Goal: Task Accomplishment & Management: Manage account settings

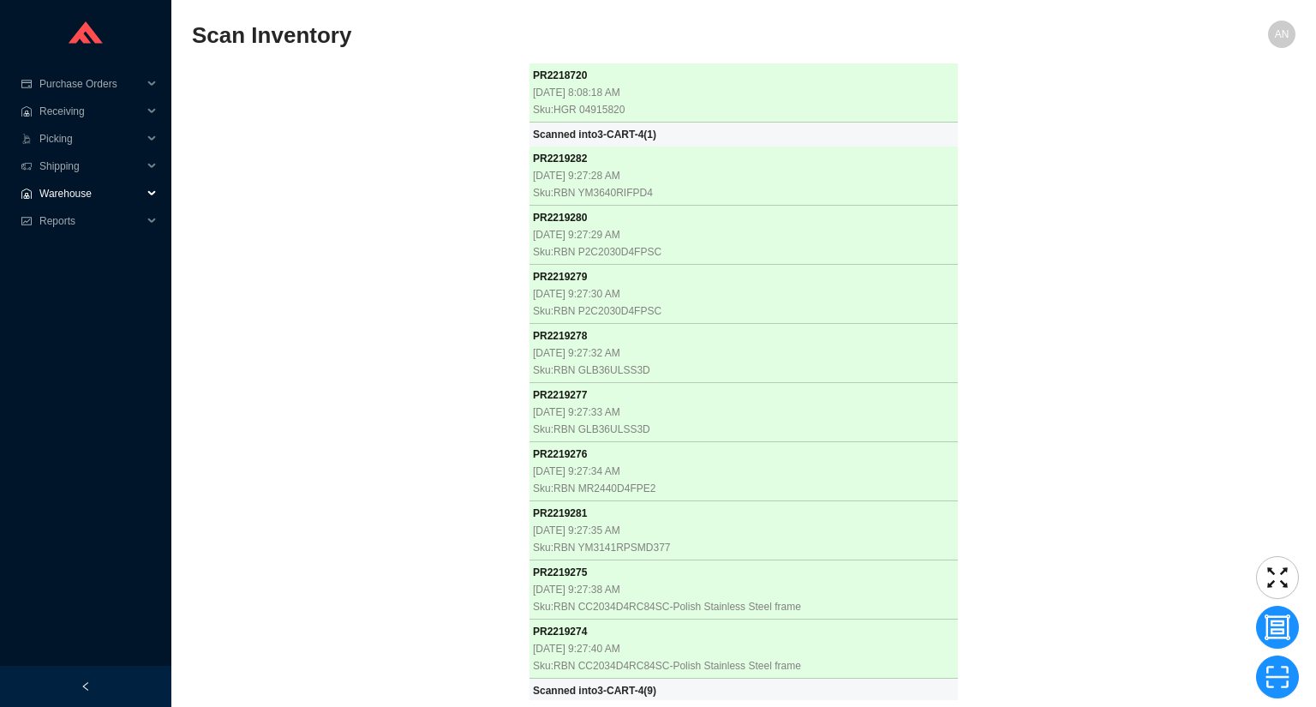
scroll to position [48431, 0]
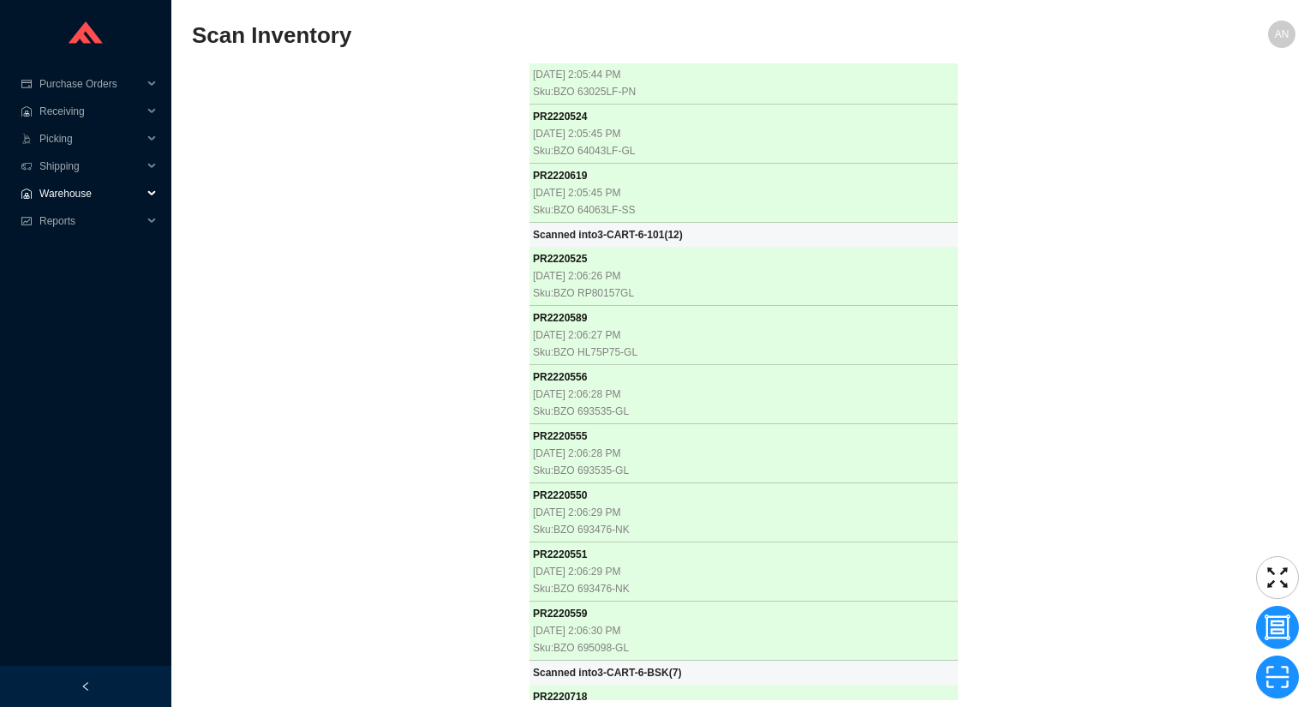
click at [96, 191] on span "Warehouse" at bounding box center [90, 193] width 103 height 27
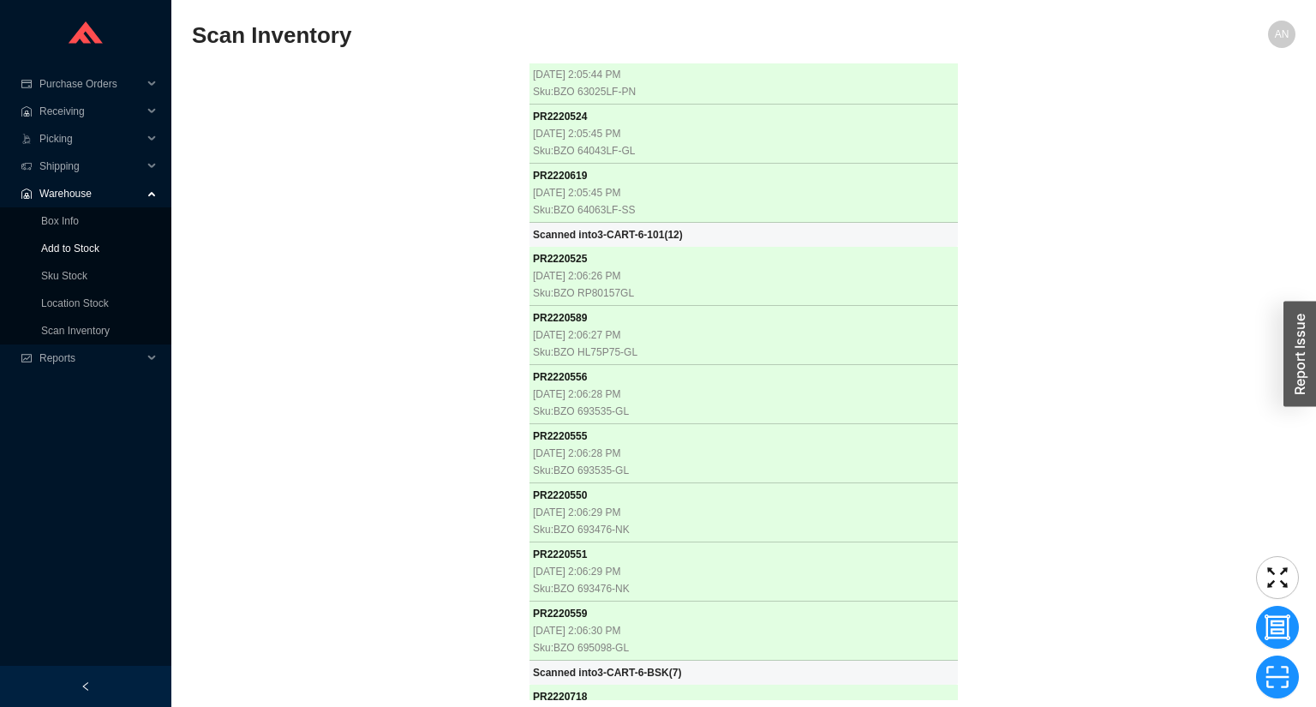
click at [87, 250] on link "Add to Stock" at bounding box center [70, 248] width 58 height 12
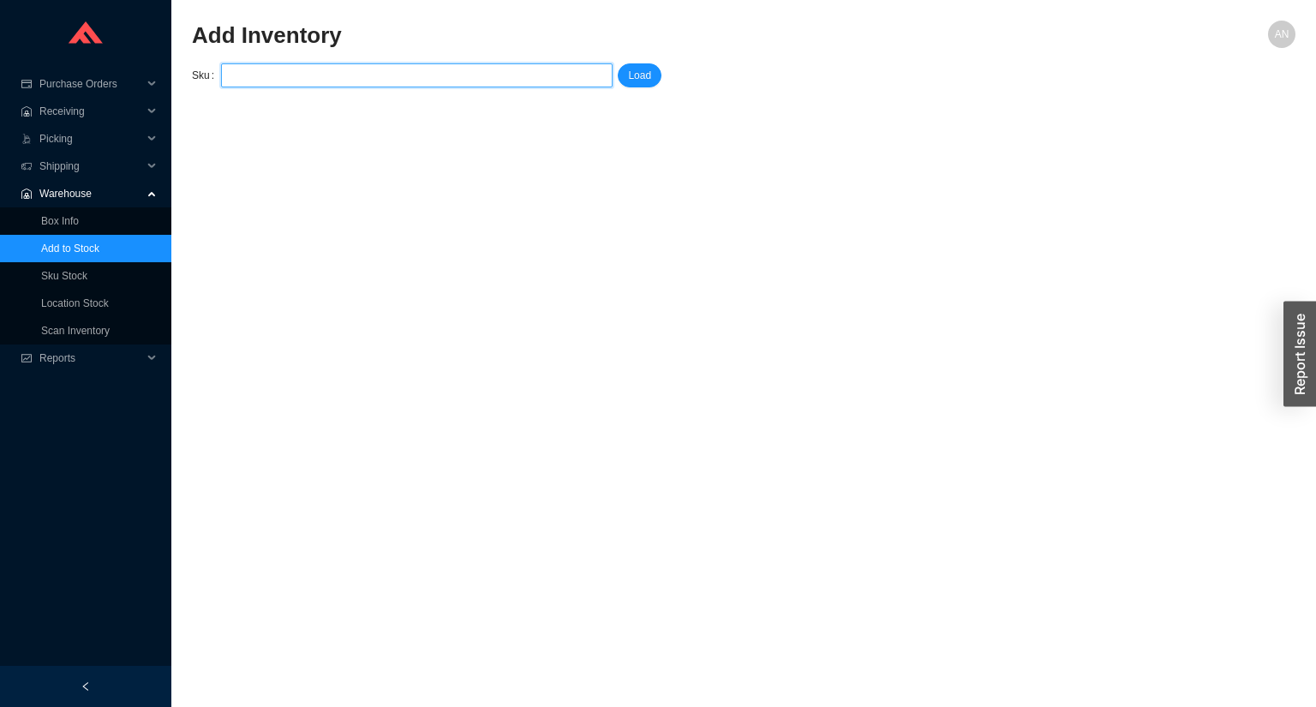
type input "RHL 6307-00"
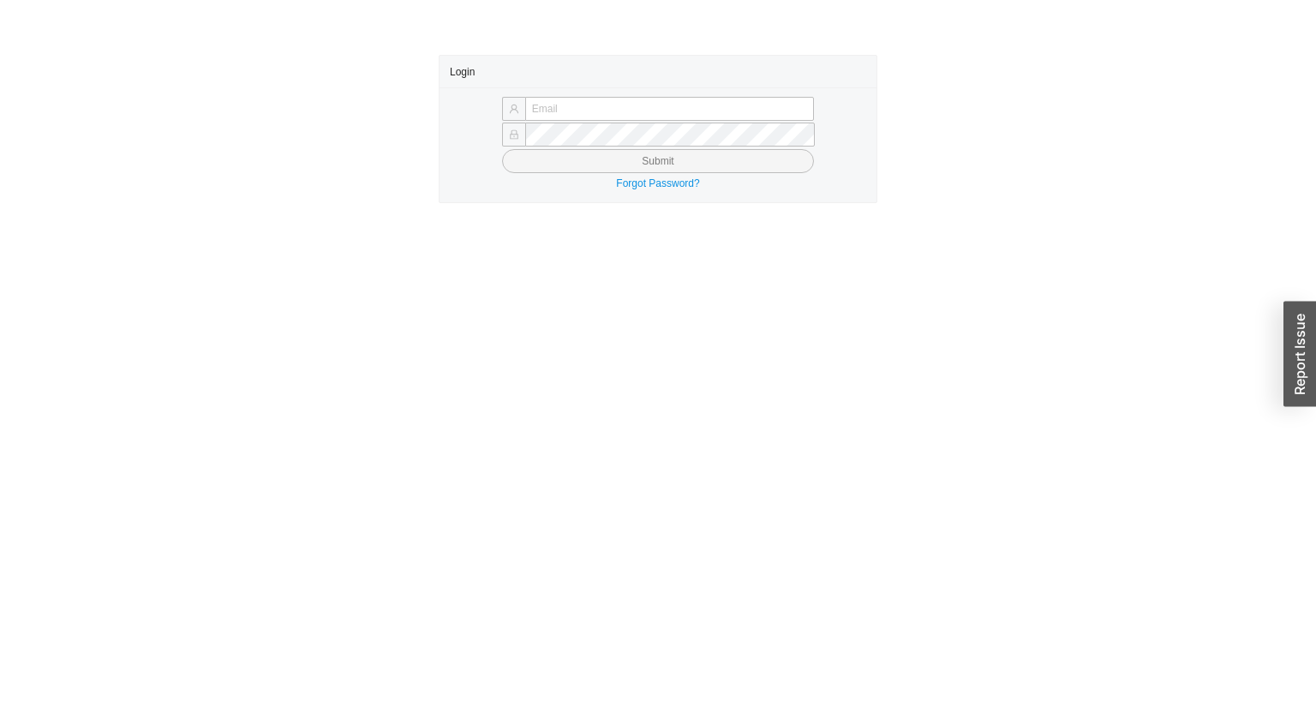
type input "[EMAIL_ADDRESS][DOMAIN_NAME]"
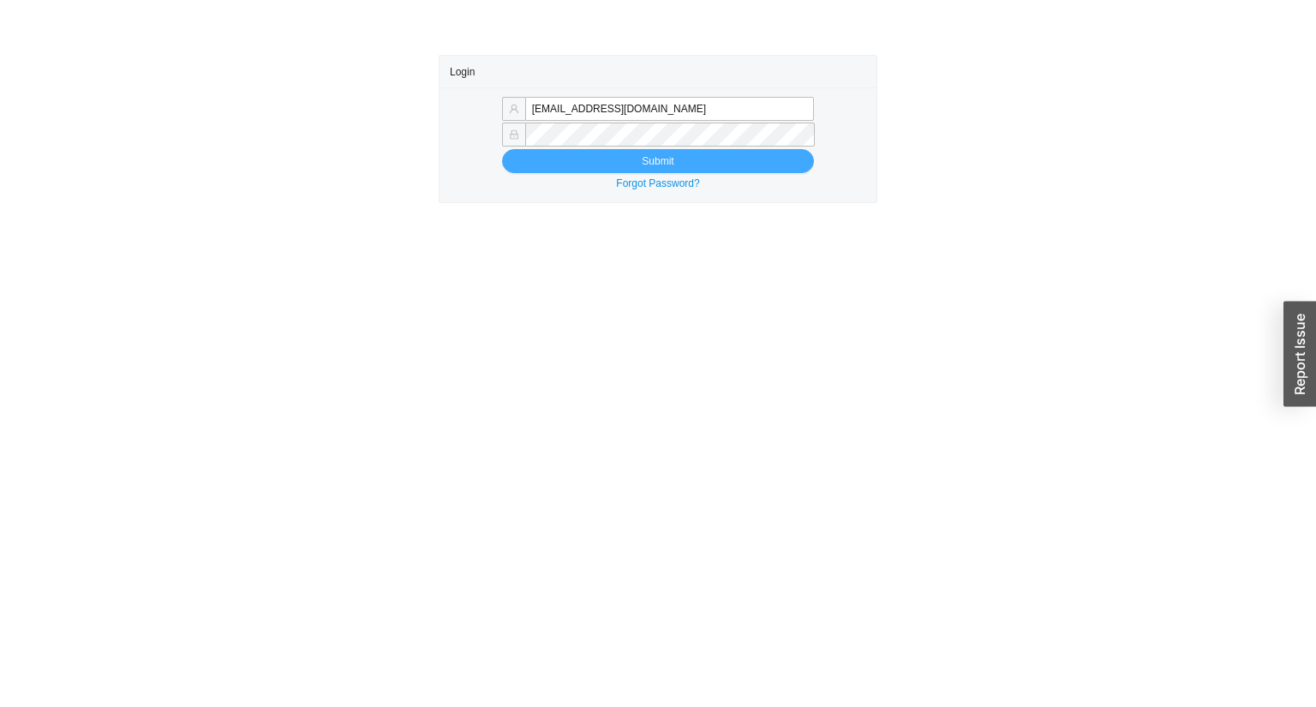
click at [620, 162] on button "Submit" at bounding box center [658, 161] width 312 height 24
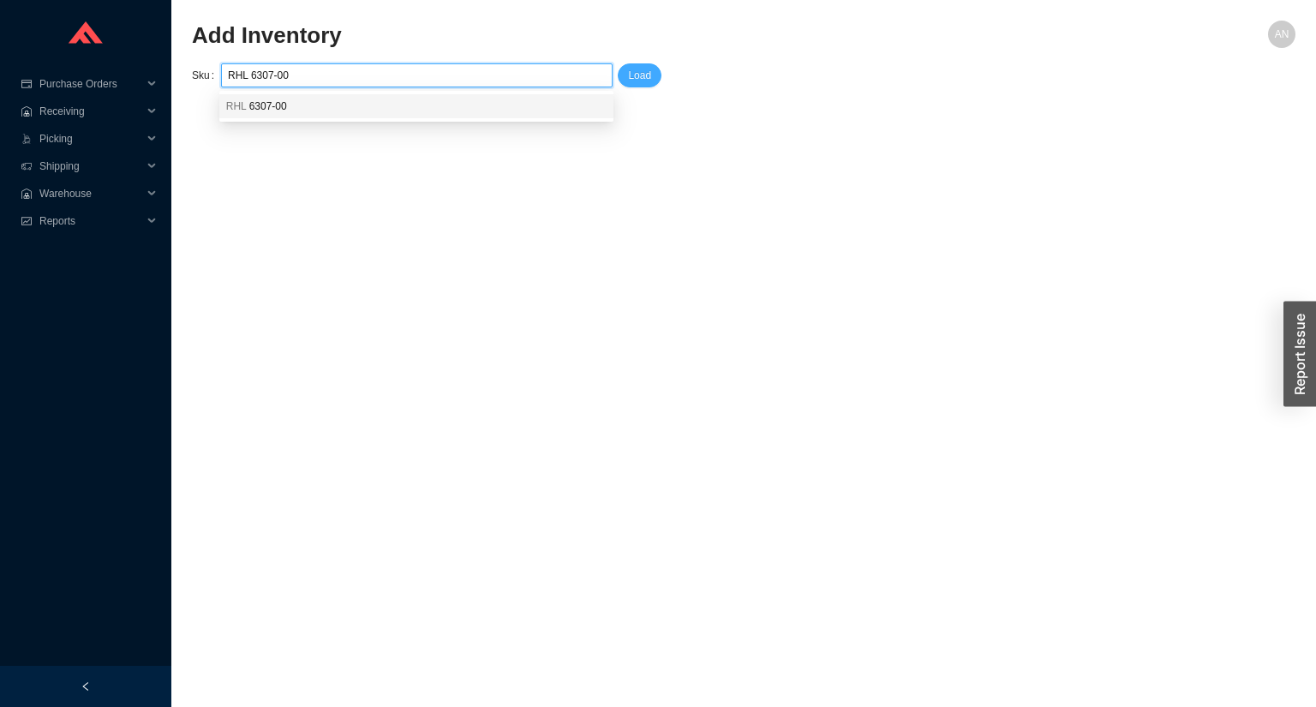
type input "RHL 6307-00"
click at [638, 76] on span "Load" at bounding box center [639, 75] width 23 height 17
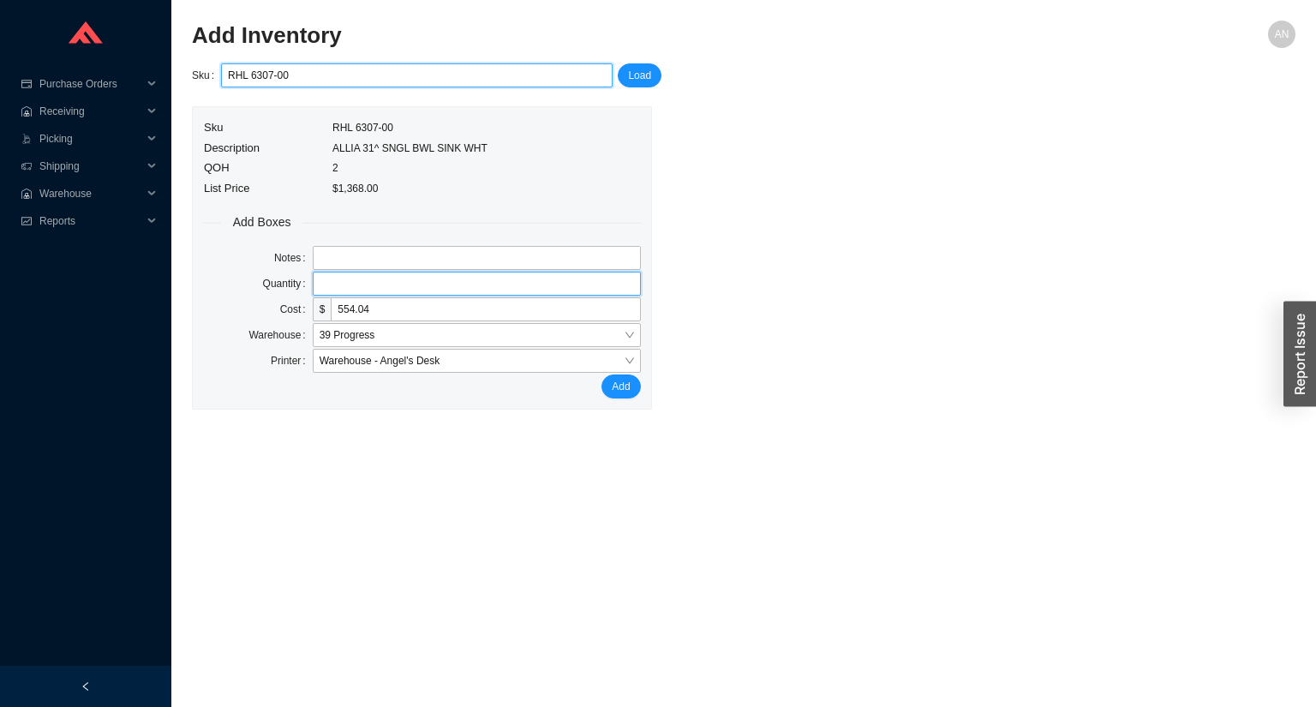
click at [321, 283] on input "tel" at bounding box center [477, 284] width 328 height 24
type input "1"
click at [602, 374] on button "Add" at bounding box center [621, 386] width 39 height 24
click at [75, 195] on span "Warehouse" at bounding box center [90, 193] width 103 height 27
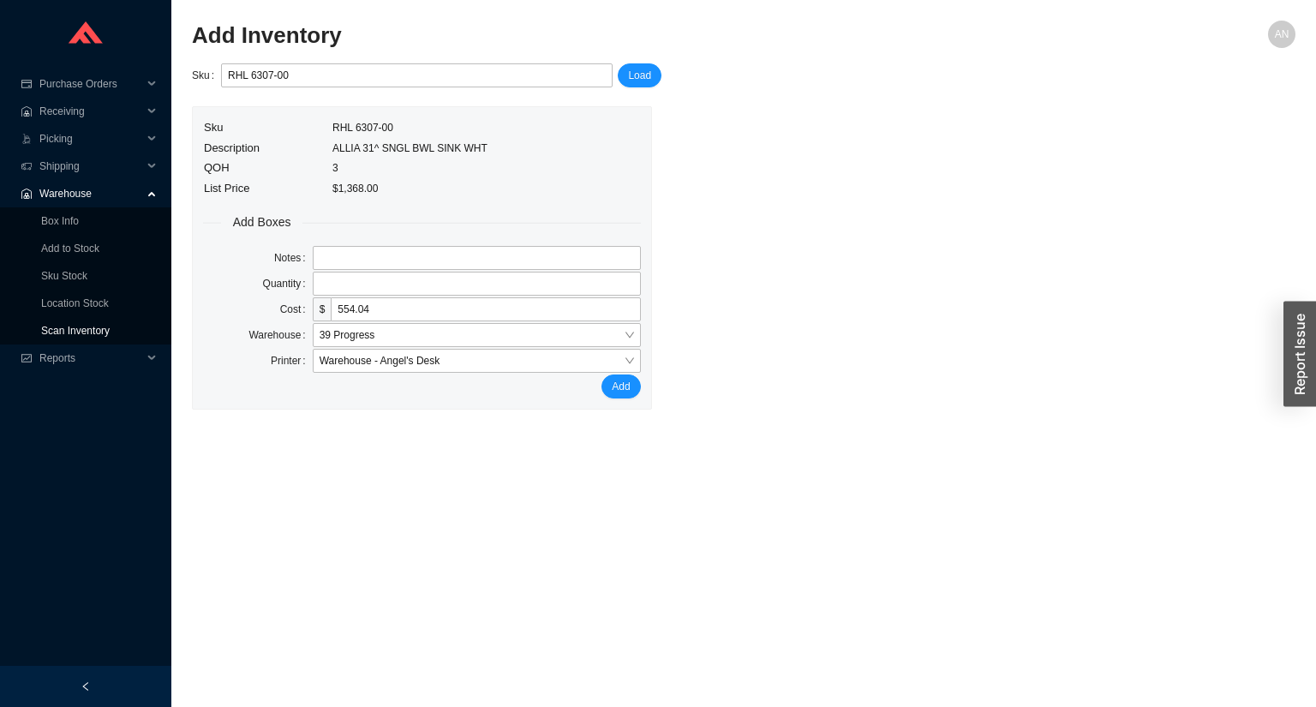
click at [96, 329] on link "Scan Inventory" at bounding box center [75, 331] width 69 height 12
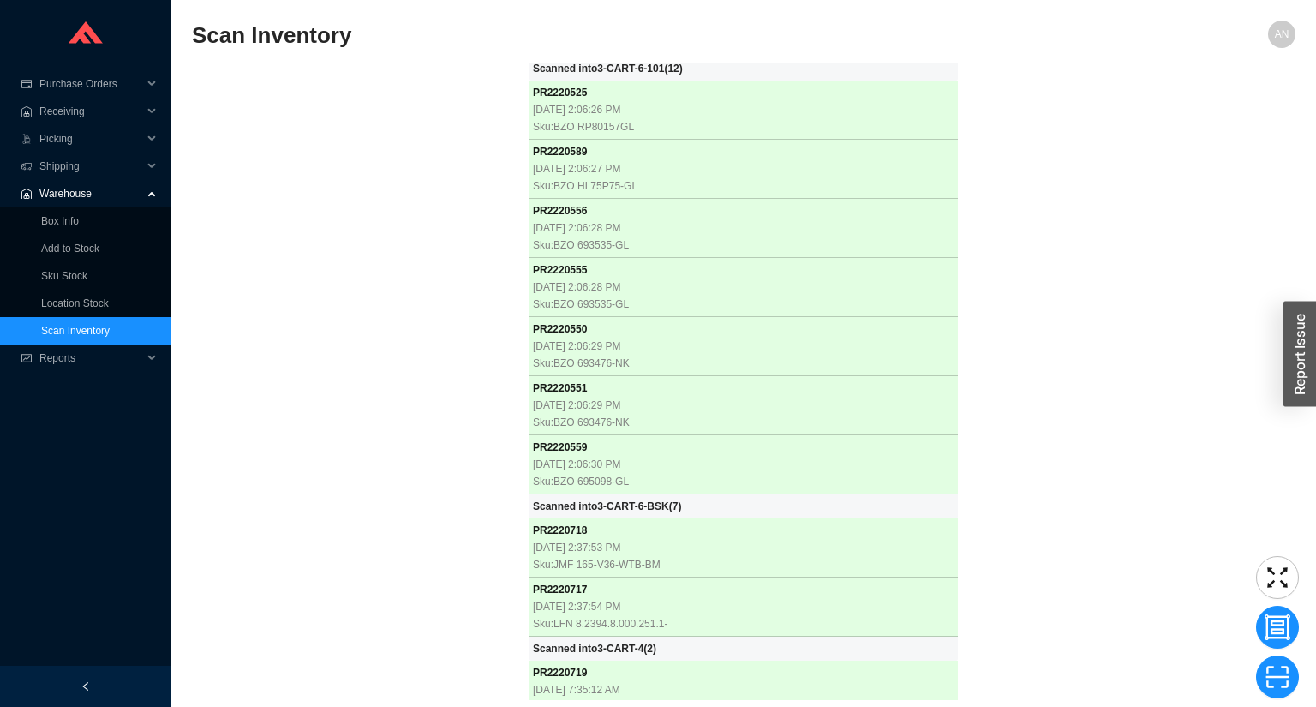
scroll to position [48597, 0]
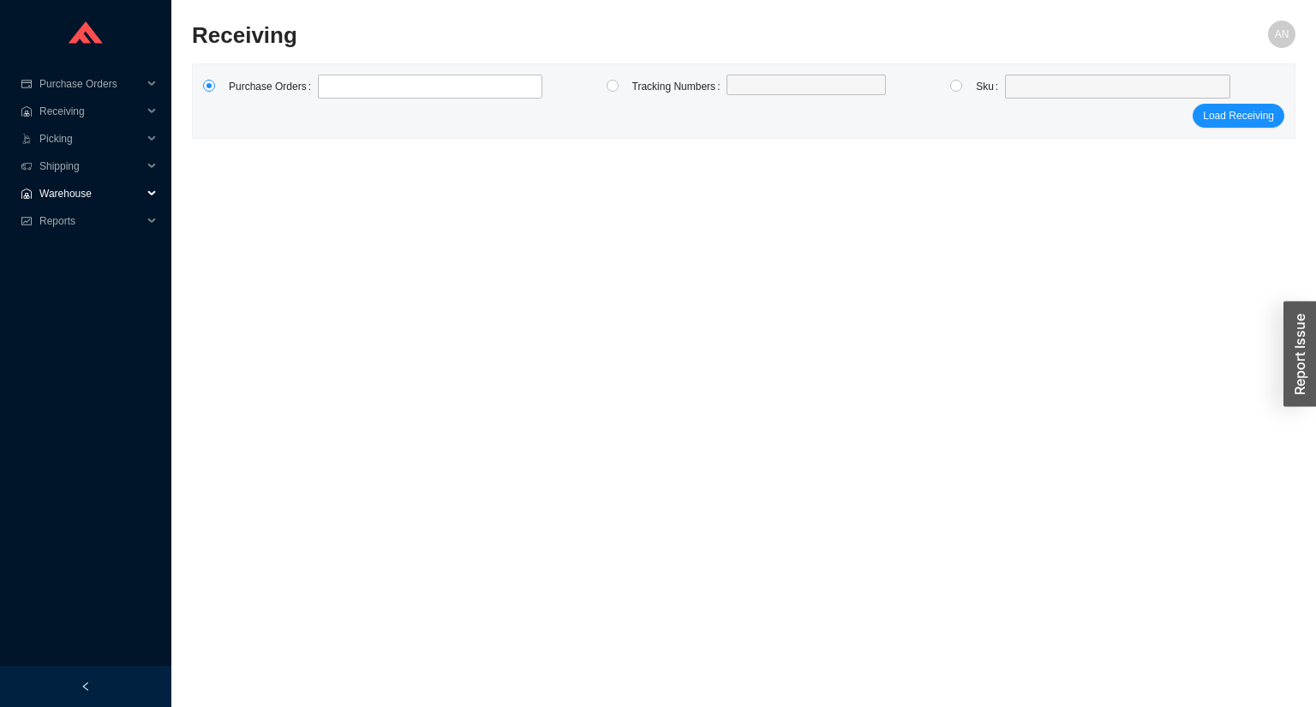
click at [91, 192] on span "Warehouse" at bounding box center [90, 193] width 103 height 27
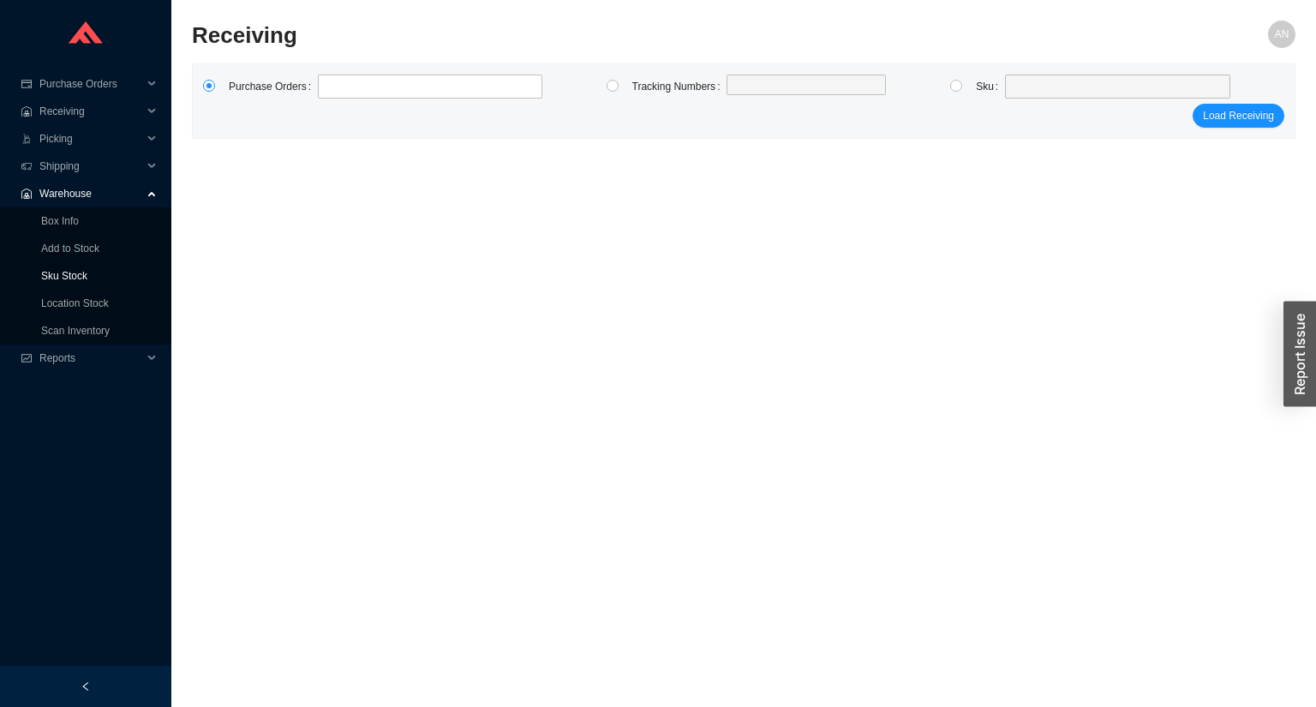
click at [79, 272] on link "Sku Stock" at bounding box center [64, 276] width 46 height 12
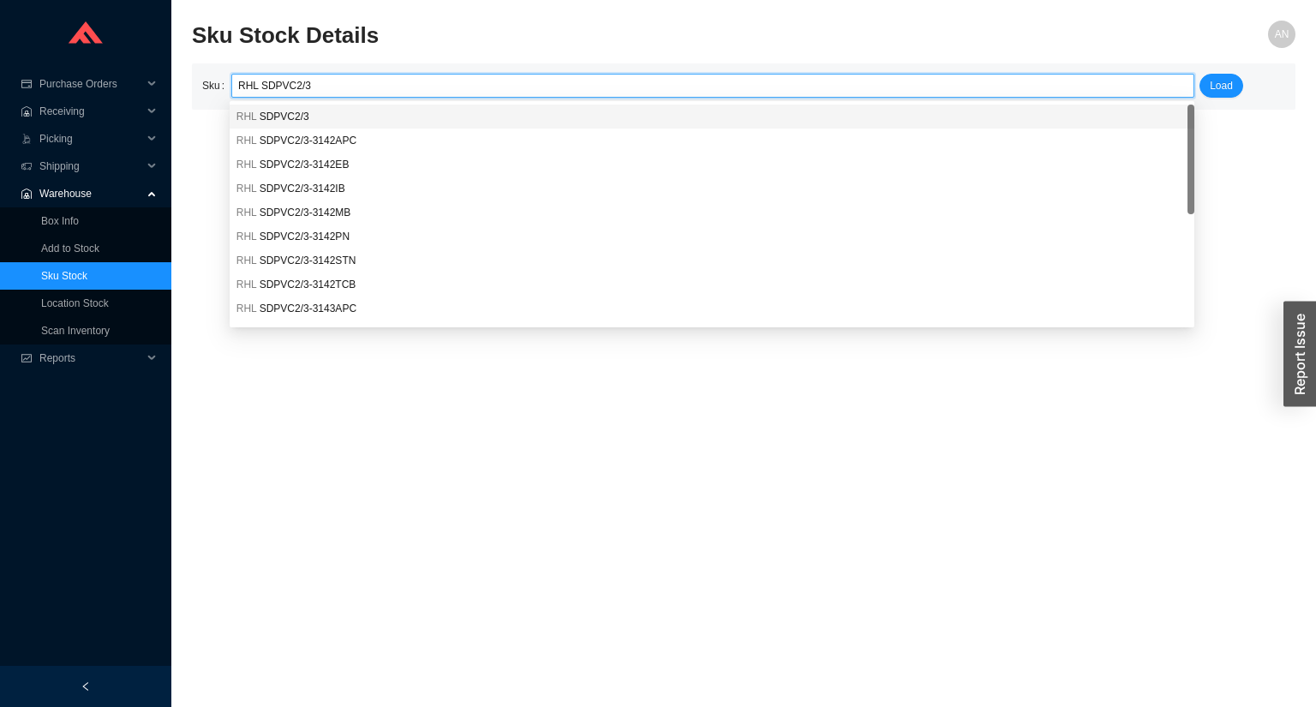
click at [288, 115] on span "SDPVC2/3" at bounding box center [285, 117] width 50 height 12
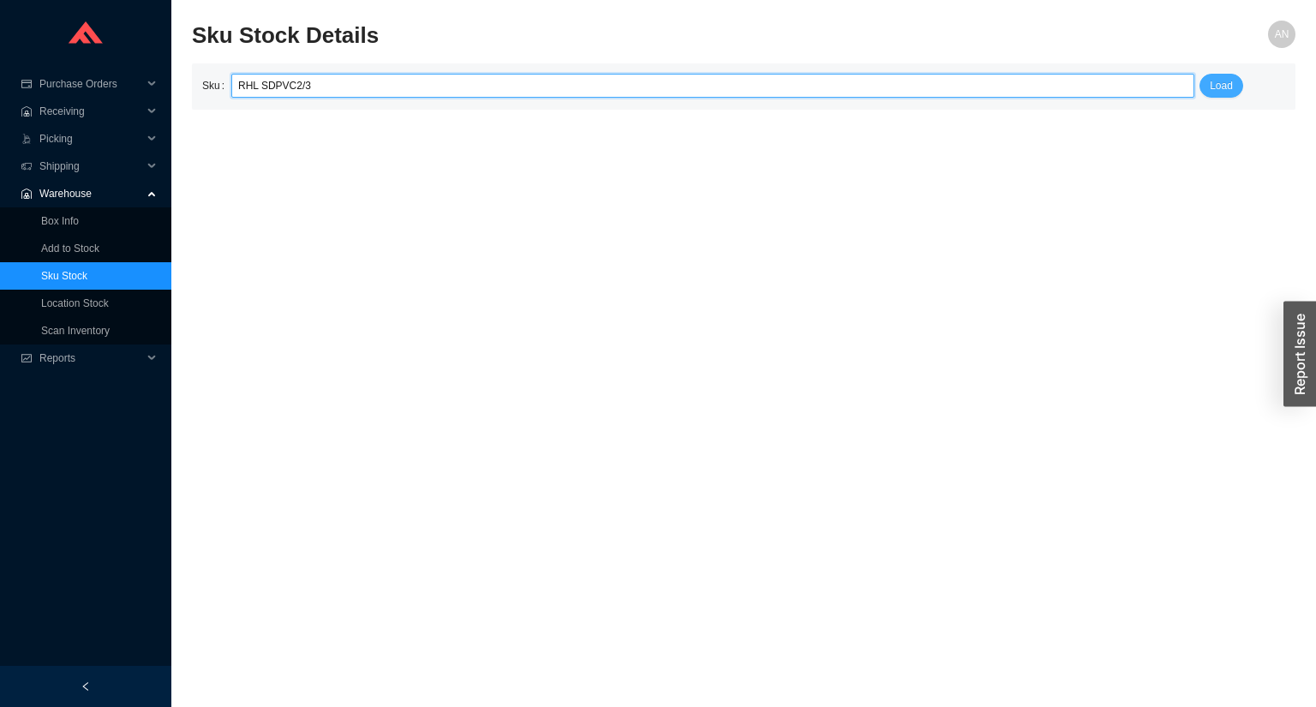
type input "RHL SDPVC2/3"
click at [1226, 89] on span "Load" at bounding box center [1221, 85] width 23 height 17
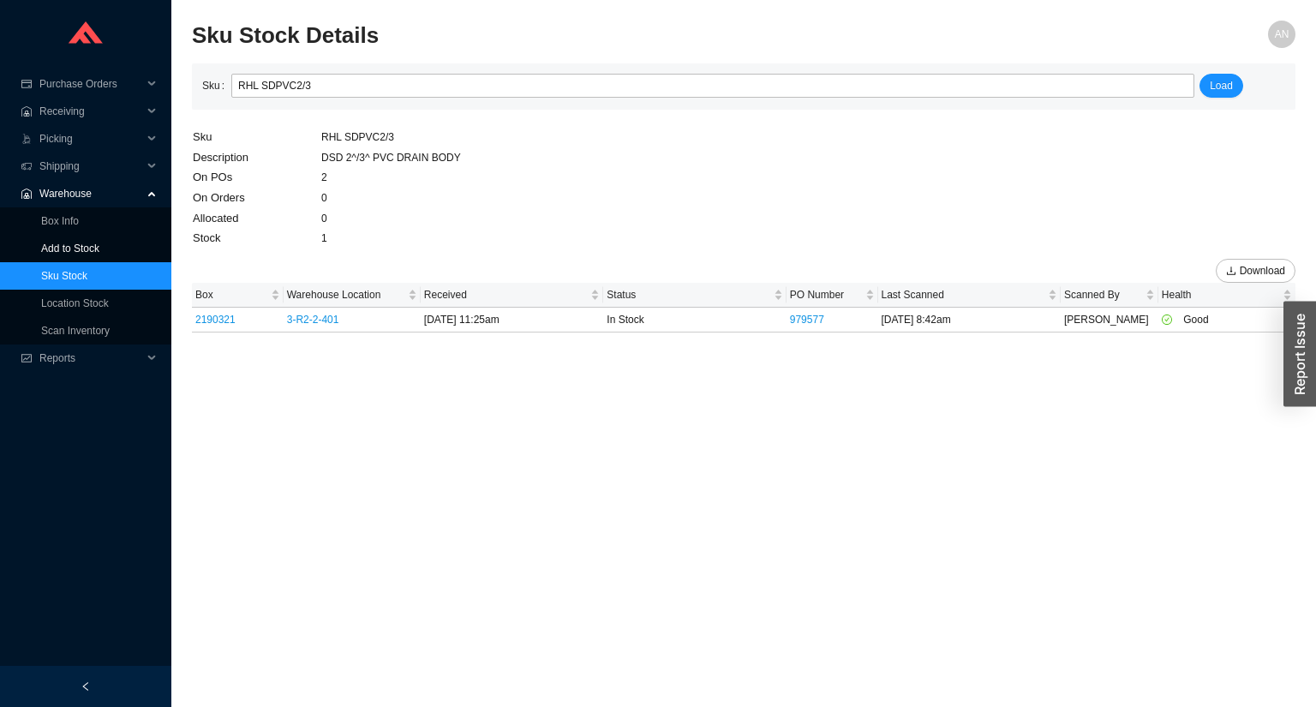
click at [81, 247] on link "Add to Stock" at bounding box center [70, 248] width 58 height 12
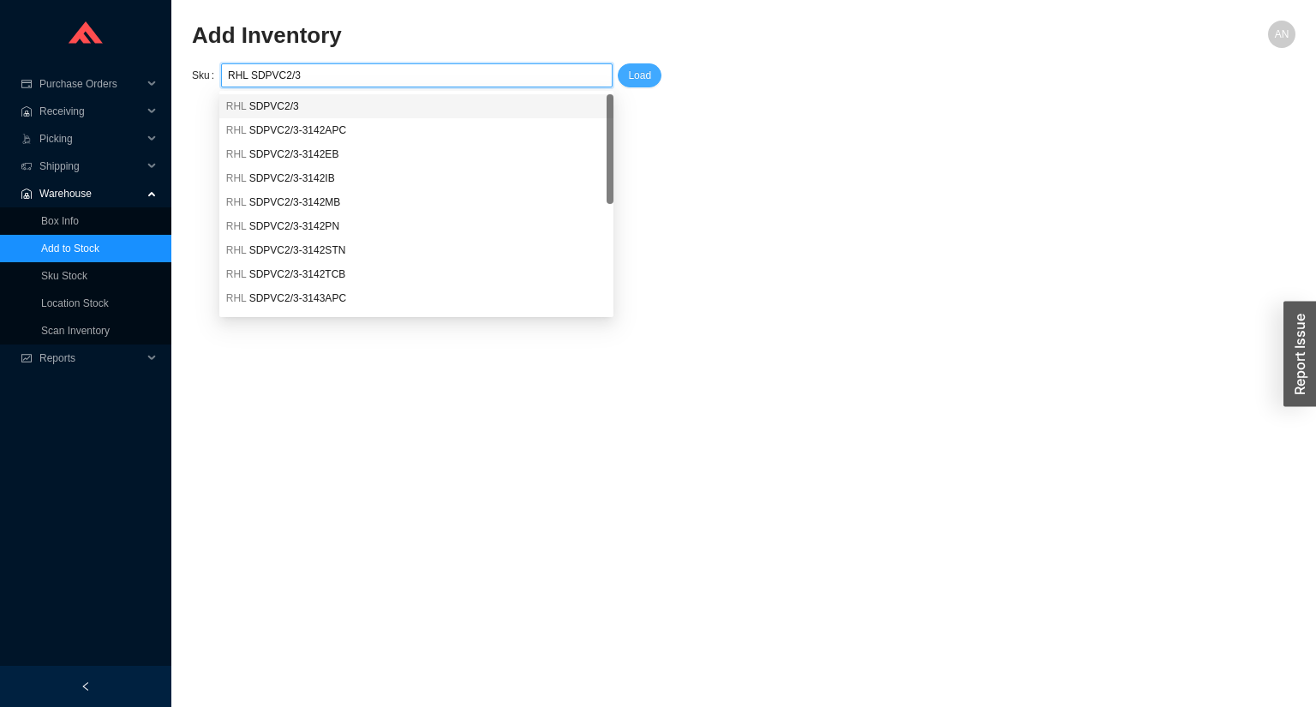
type input "RHL SDPVC2/3"
click at [630, 74] on span "Load" at bounding box center [639, 75] width 23 height 17
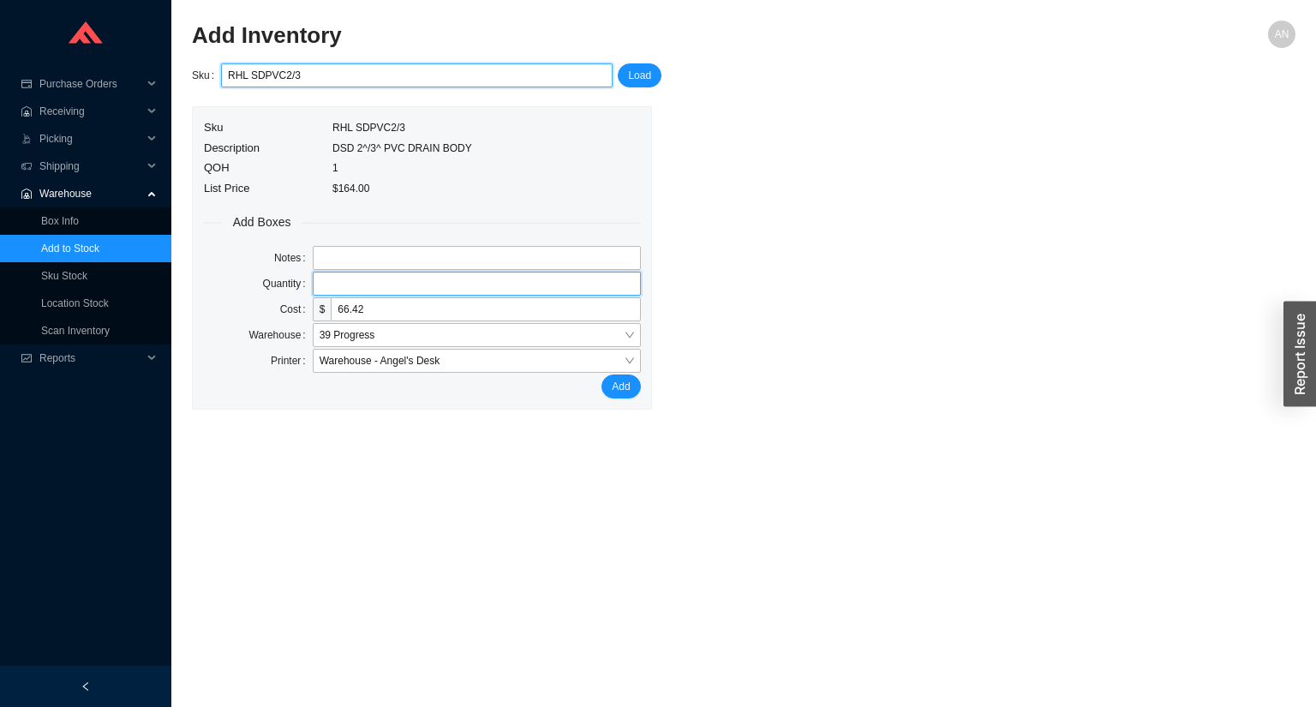
click at [350, 277] on input "tel" at bounding box center [477, 284] width 328 height 24
type input "1"
click at [602, 374] on button "Add" at bounding box center [621, 386] width 39 height 24
